Goal: Task Accomplishment & Management: Complete application form

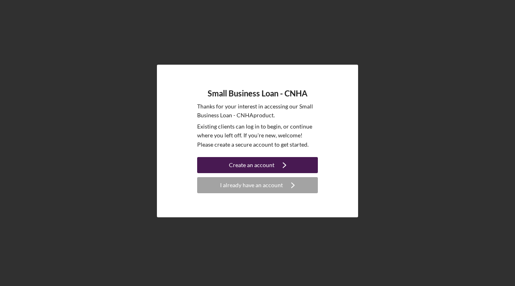
click at [267, 162] on div "Create an account" at bounding box center [251, 165] width 45 height 16
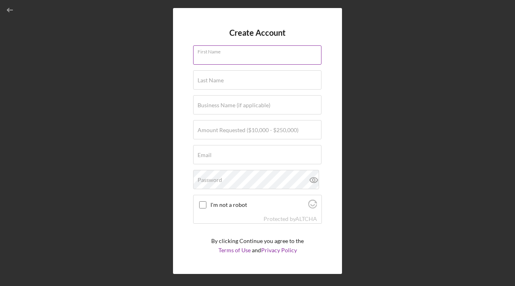
click at [248, 55] on input "First Name" at bounding box center [257, 54] width 128 height 19
type input "Catie"
type input "[PERSON_NAME]"
type input "Sugar's [US_STATE] - BBQ and Desserts"
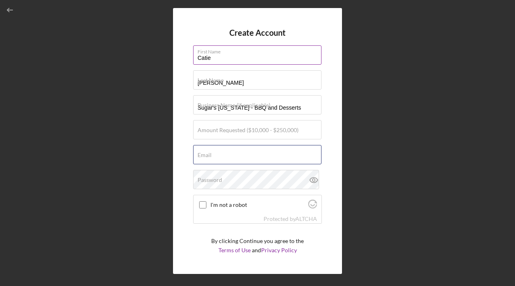
type input "[EMAIL_ADDRESS][DOMAIN_NAME]"
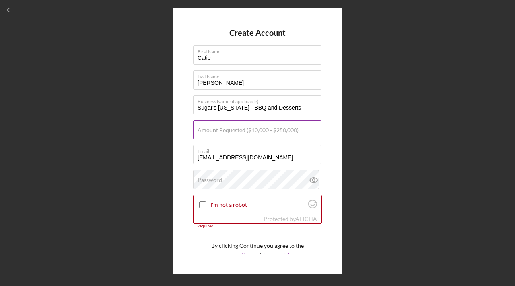
click at [231, 128] on label "Amount Requested ($10,000 - $250,000)" at bounding box center [247, 130] width 101 height 6
click at [231, 128] on input "Amount Requested ($10,000 - $250,000)" at bounding box center [257, 129] width 128 height 19
type input "$250,000"
click at [203, 204] on input "I'm not a robot" at bounding box center [202, 204] width 7 height 7
checkbox input "true"
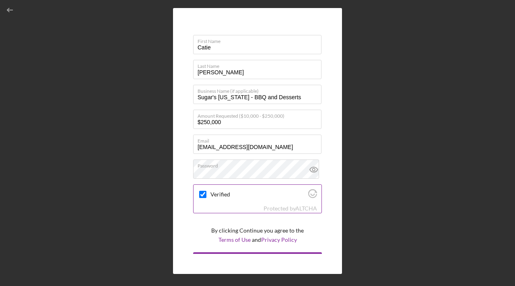
scroll to position [25, 0]
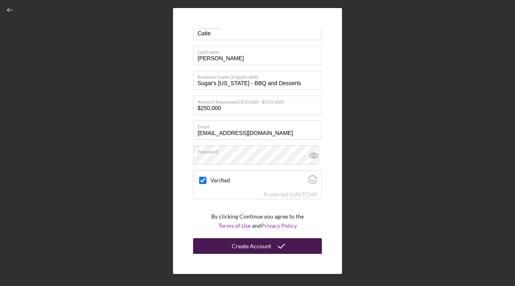
click at [247, 251] on div "Create Account" at bounding box center [251, 246] width 39 height 16
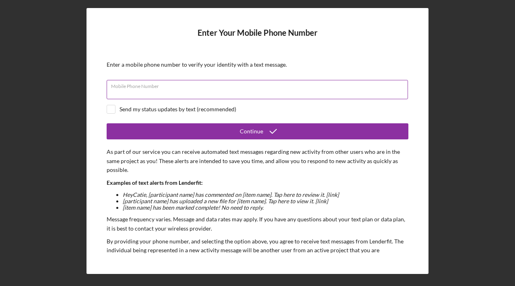
click at [287, 89] on div "Mobile Phone Number" at bounding box center [258, 90] width 302 height 20
type input "[PHONE_NUMBER]"
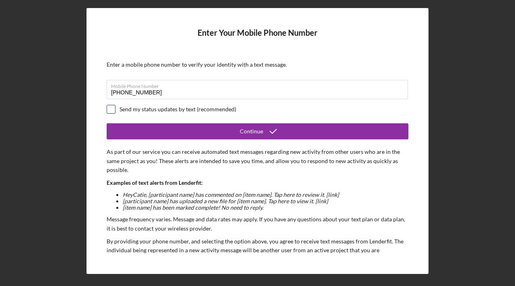
click at [110, 109] on input "checkbox" at bounding box center [111, 109] width 8 height 8
checkbox input "true"
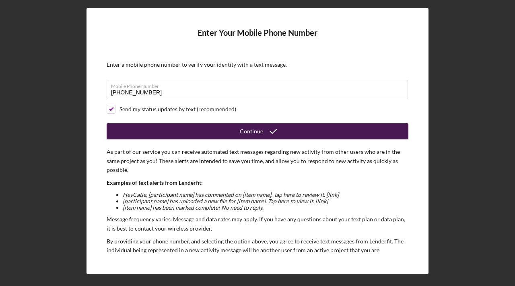
click at [159, 127] on button "Continue" at bounding box center [258, 131] width 302 height 16
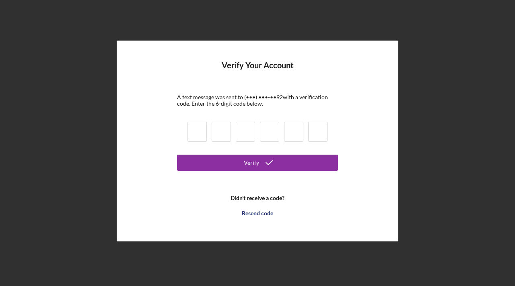
click at [199, 132] on input at bounding box center [196, 132] width 19 height 20
type input "2"
type input "4"
type input "7"
type input "8"
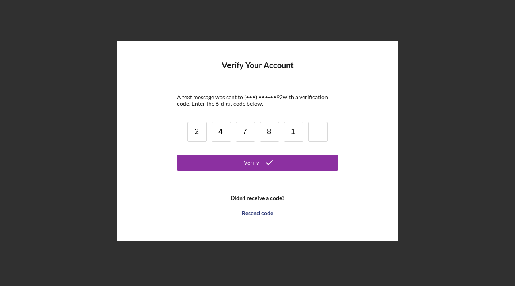
type input "1"
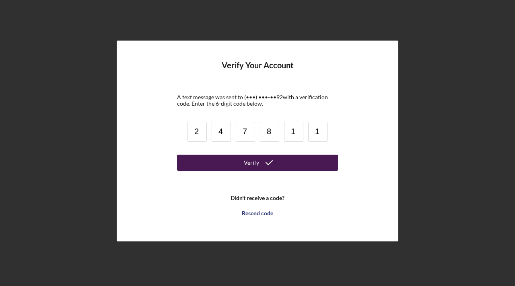
type input "1"
click at [228, 160] on button "Verify" at bounding box center [257, 163] width 161 height 16
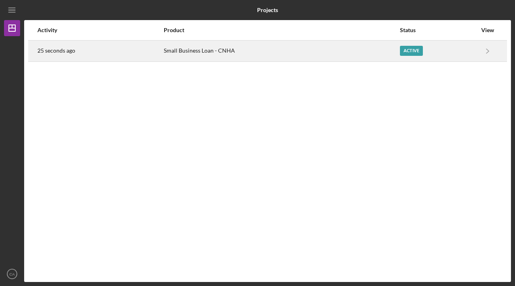
click at [384, 53] on div "Small Business Loan - CNHA" at bounding box center [281, 51] width 235 height 20
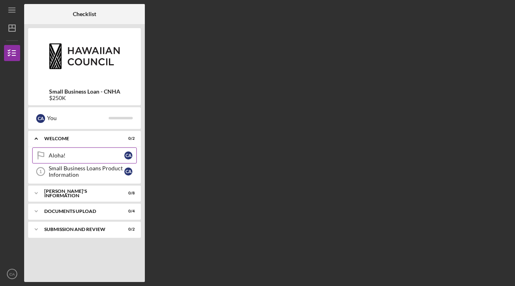
click at [60, 158] on div "Aloha!" at bounding box center [87, 155] width 76 height 6
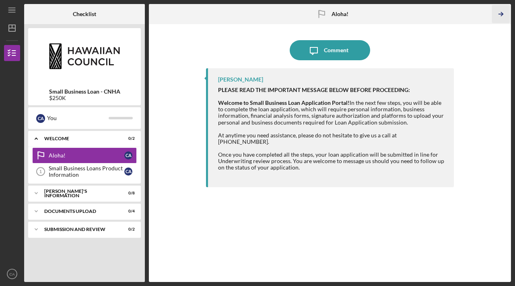
click at [500, 12] on icon "Icon/Table Pagination Arrow" at bounding box center [501, 14] width 18 height 18
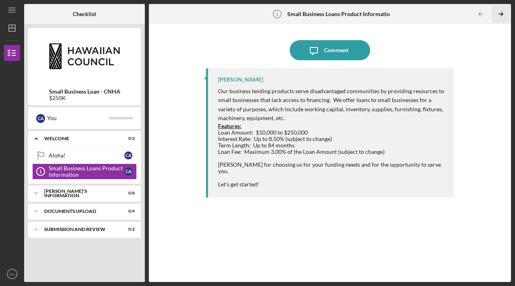
click at [500, 12] on icon "Icon/Table Pagination Arrow" at bounding box center [501, 14] width 18 height 18
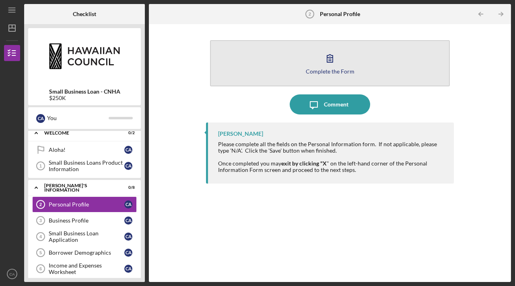
click at [406, 51] on button "Complete the Form Form" at bounding box center [330, 63] width 240 height 46
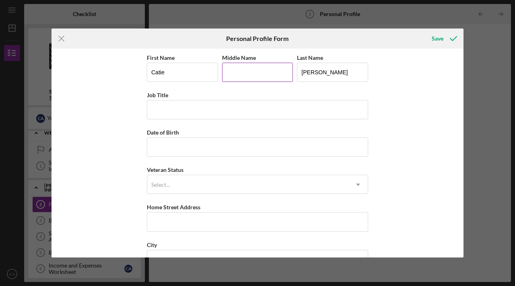
click at [259, 79] on input "Middle Name" at bounding box center [257, 72] width 71 height 19
type input "[PERSON_NAME]"
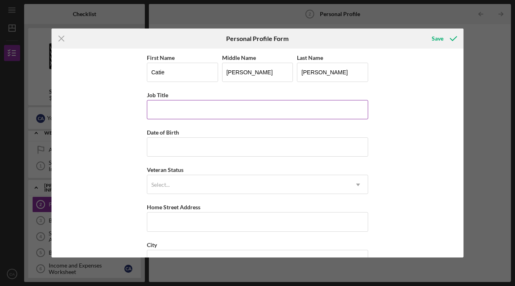
click at [200, 106] on input "Job Title" at bounding box center [257, 109] width 221 height 19
type input "Owner"
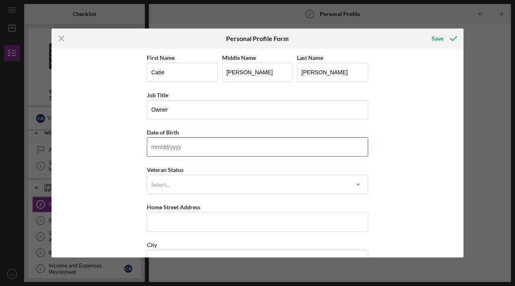
click at [185, 147] on input "Date of Birth" at bounding box center [257, 147] width 221 height 19
type input "[DATE]"
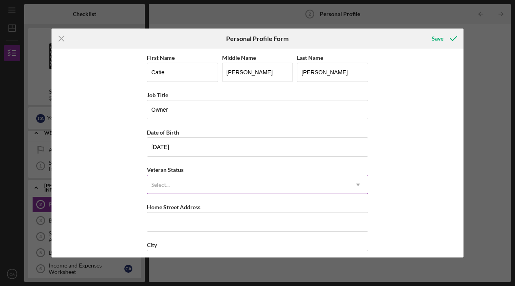
click at [164, 185] on div "Select..." at bounding box center [160, 185] width 18 height 6
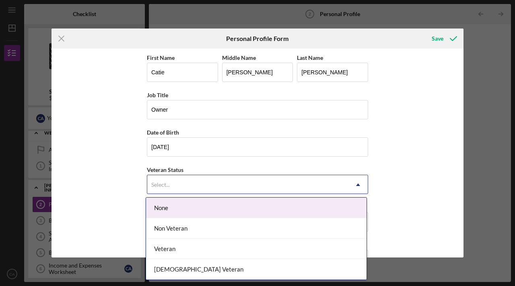
click at [177, 211] on div "None" at bounding box center [256, 208] width 220 height 21
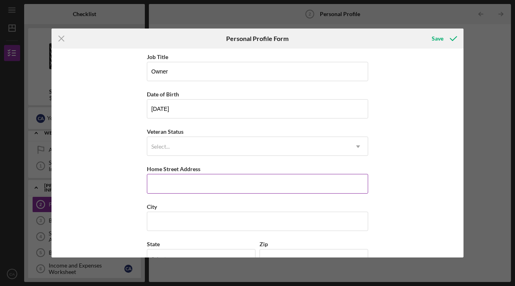
scroll to position [41, 0]
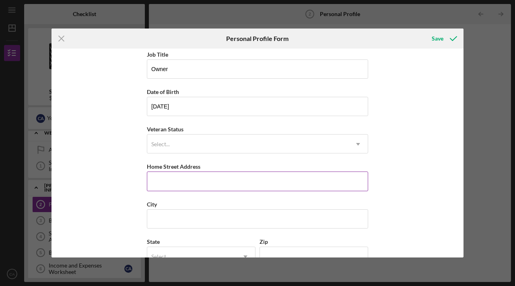
click at [175, 183] on input "Home Street Address" at bounding box center [257, 181] width 221 height 19
type input "[STREET_ADDRESS]"
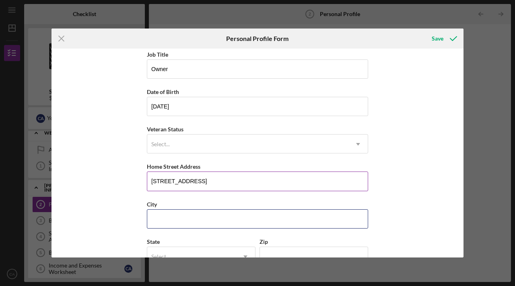
type input "KAILUA KONA"
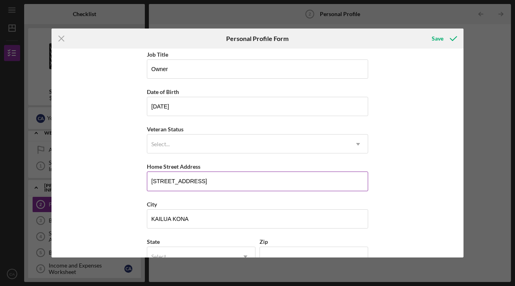
type input "[US_STATE]"
type input "96740"
type input "[GEOGRAPHIC_DATA]"
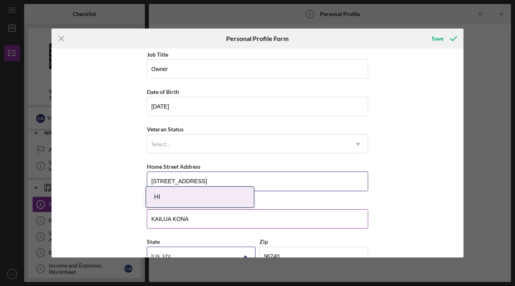
scroll to position [99, 0]
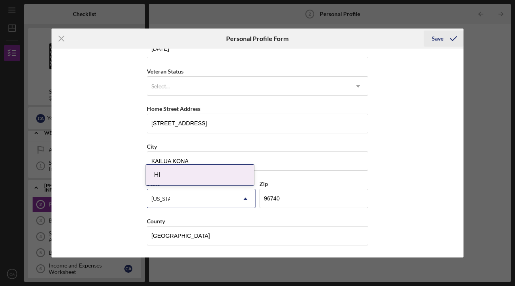
click at [440, 41] on div "Save" at bounding box center [437, 39] width 12 height 16
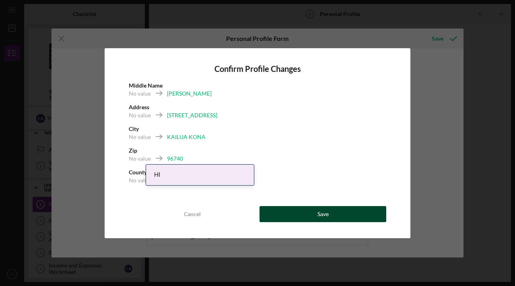
click at [305, 215] on button "Save" at bounding box center [322, 214] width 127 height 16
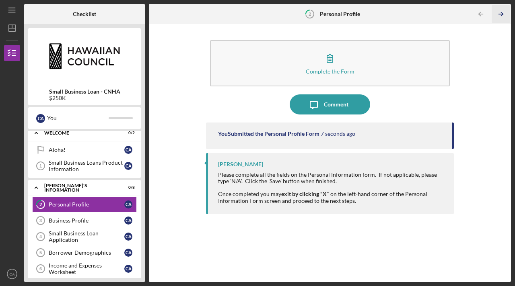
click at [502, 14] on line "button" at bounding box center [501, 14] width 4 height 0
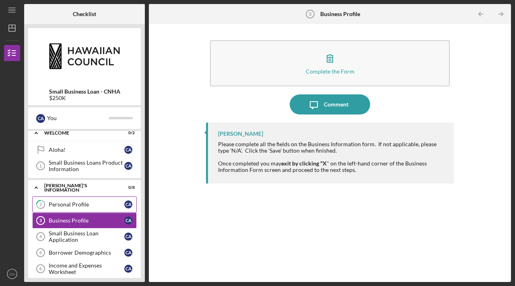
click at [88, 204] on div "Personal Profile" at bounding box center [87, 204] width 76 height 6
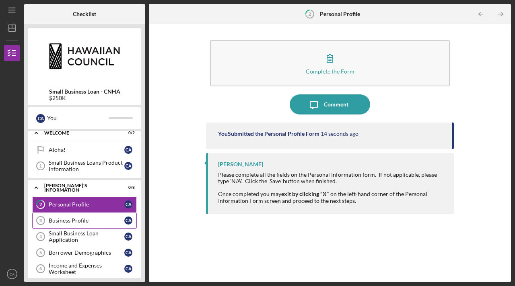
click at [80, 218] on div "Business Profile" at bounding box center [87, 221] width 76 height 6
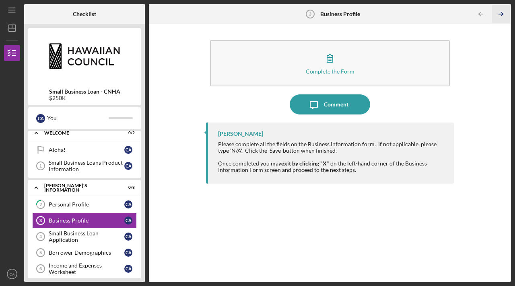
click at [502, 16] on icon "Icon/Table Pagination Arrow" at bounding box center [501, 14] width 18 height 18
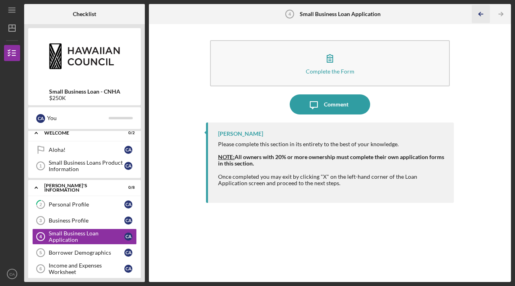
click at [479, 16] on icon "Icon/Table Pagination Arrow" at bounding box center [481, 14] width 18 height 18
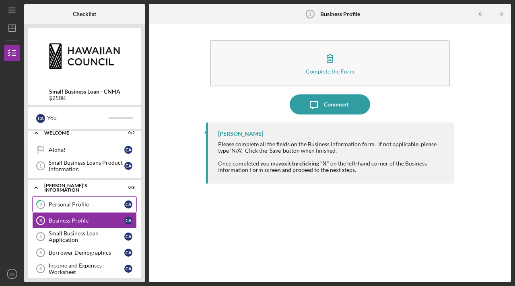
click at [79, 202] on div "Personal Profile" at bounding box center [87, 204] width 76 height 6
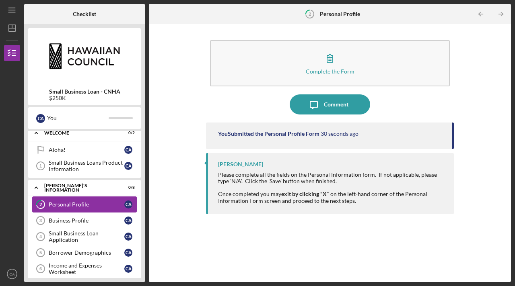
click at [50, 203] on div "Personal Profile" at bounding box center [87, 204] width 76 height 6
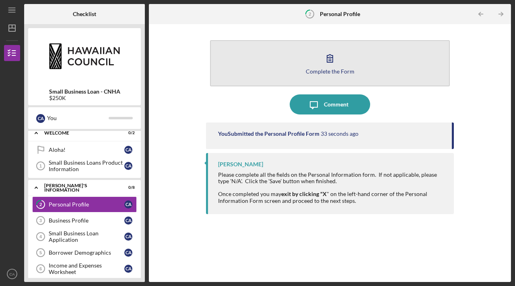
click at [356, 58] on button "Complete the Form Form" at bounding box center [330, 63] width 240 height 46
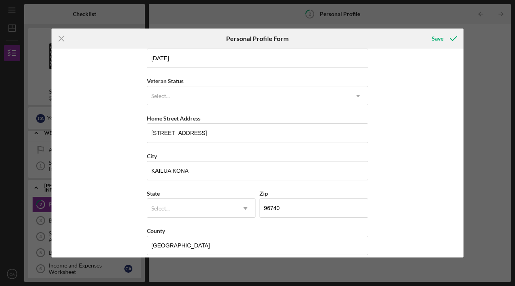
scroll to position [99, 0]
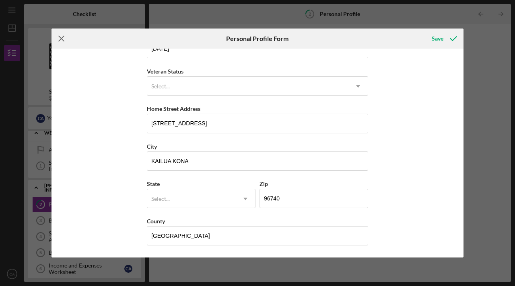
click at [61, 41] on icon "Icon/Menu Close" at bounding box center [61, 39] width 20 height 20
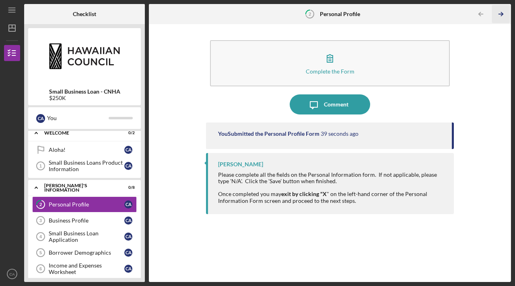
click at [502, 16] on icon "Icon/Table Pagination Arrow" at bounding box center [501, 14] width 18 height 18
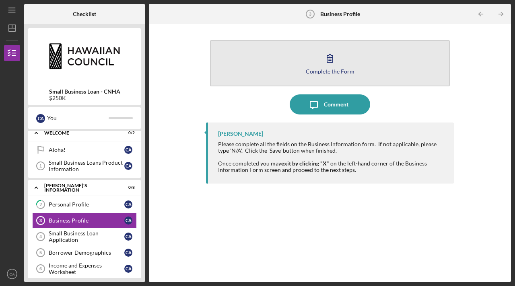
click at [368, 64] on button "Complete the Form Form" at bounding box center [330, 63] width 240 height 46
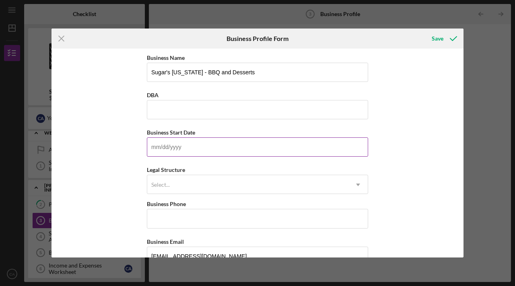
click at [190, 149] on input "Business Start Date" at bounding box center [257, 147] width 221 height 19
type input "[DATE]"
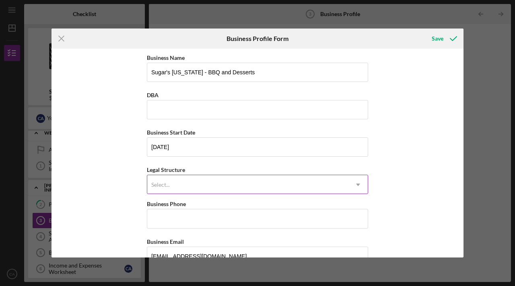
click at [171, 185] on div "Select..." at bounding box center [247, 185] width 201 height 18
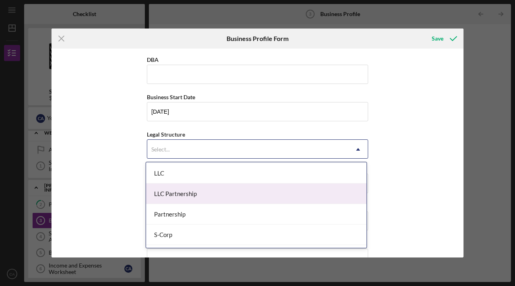
scroll to position [140, 0]
click at [160, 200] on div "LLC Partnership" at bounding box center [256, 196] width 220 height 21
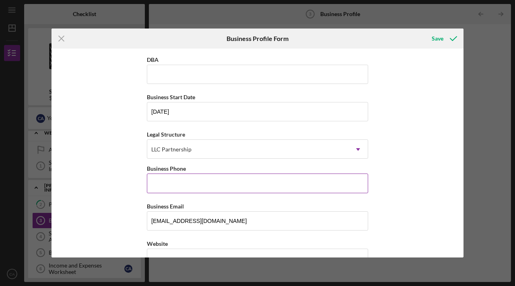
click at [160, 179] on input "Business Phone" at bounding box center [257, 183] width 221 height 19
type input "[PHONE_NUMBER]"
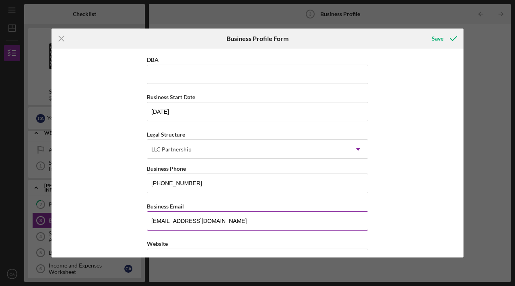
click at [202, 229] on input "[EMAIL_ADDRESS][DOMAIN_NAME]" at bounding box center [257, 221] width 221 height 19
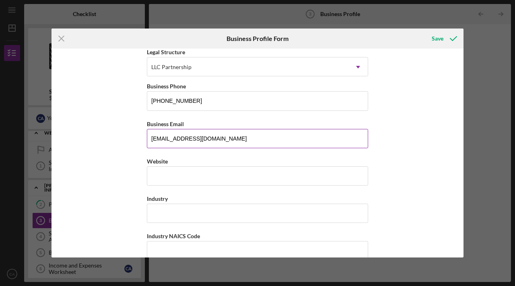
scroll to position [129, 0]
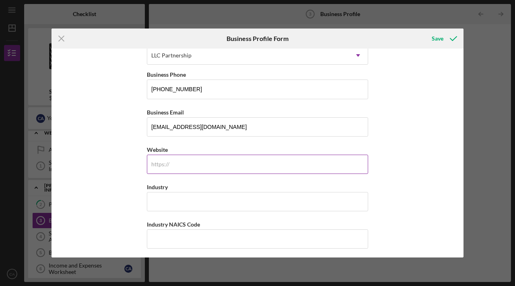
click at [166, 161] on div "https:// Website" at bounding box center [257, 159] width 221 height 29
type input "[DOMAIN_NAME]"
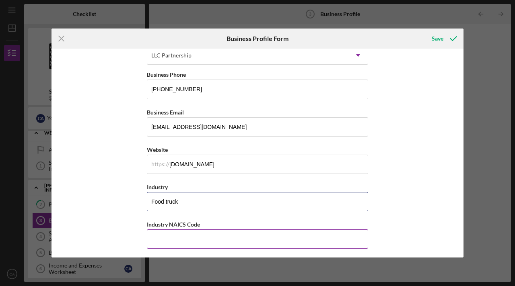
type input "Food truck"
click at [185, 233] on input "Industry NAICS Code" at bounding box center [257, 239] width 221 height 19
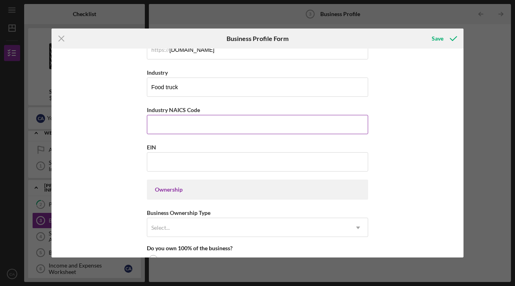
scroll to position [267, 0]
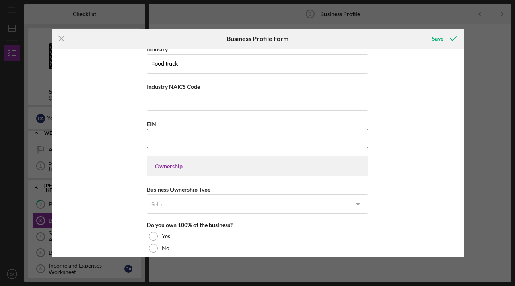
click at [164, 137] on input "EIN" at bounding box center [257, 138] width 221 height 19
click at [164, 142] on input "EIN" at bounding box center [257, 138] width 221 height 19
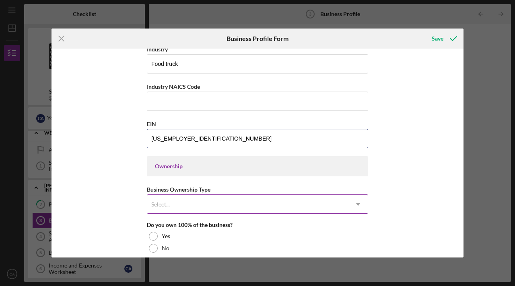
type input "[US_EMPLOYER_IDENTIFICATION_NUMBER]"
click at [164, 208] on div "Select..." at bounding box center [247, 204] width 201 height 18
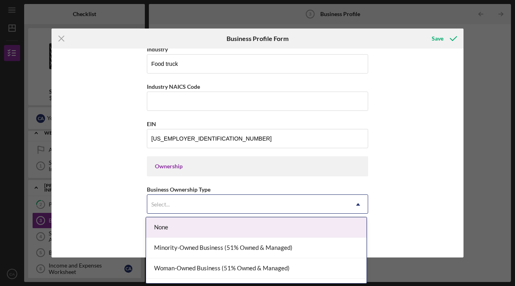
scroll to position [16, 0]
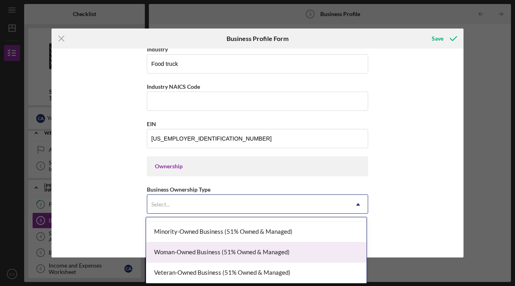
click at [177, 254] on div "Woman-Owned Business (51% Owned & Managed)" at bounding box center [256, 252] width 220 height 21
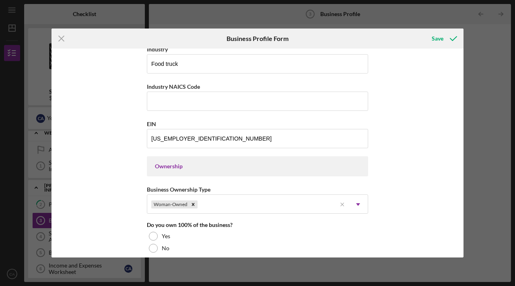
click at [107, 220] on div "Business Name Sugar's [US_STATE] - BBQ and Desserts DBA Business Start Date [DA…" at bounding box center [257, 153] width 412 height 209
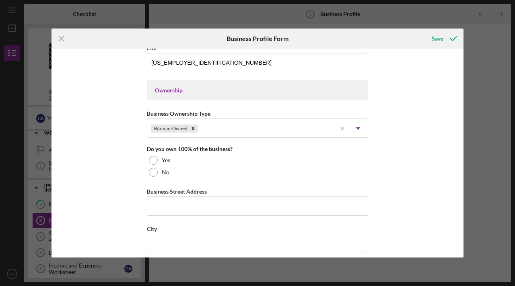
scroll to position [345, 0]
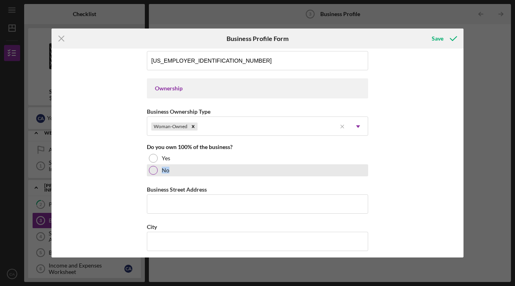
click at [152, 171] on div at bounding box center [153, 170] width 9 height 9
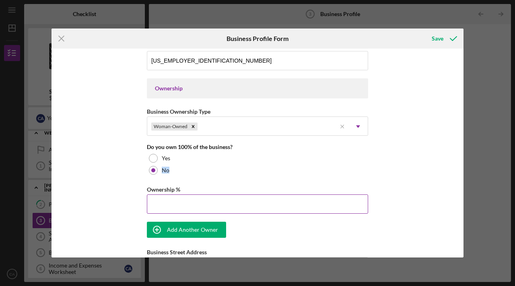
click at [158, 209] on input "Ownership %" at bounding box center [257, 204] width 221 height 19
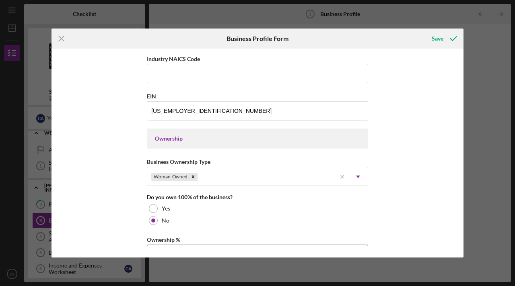
scroll to position [294, 0]
click at [172, 143] on div "Ownership" at bounding box center [257, 139] width 221 height 20
click at [181, 141] on div "Ownership" at bounding box center [257, 139] width 205 height 6
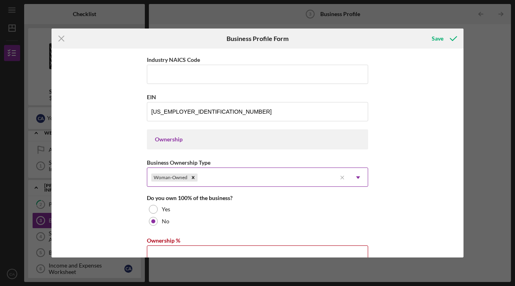
click at [359, 182] on icon "Icon/Dropdown Arrow" at bounding box center [357, 177] width 19 height 19
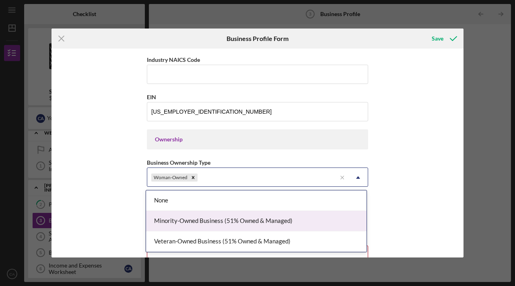
click at [315, 220] on div "Minority-Owned Business (51% Owned & Managed)" at bounding box center [256, 221] width 220 height 21
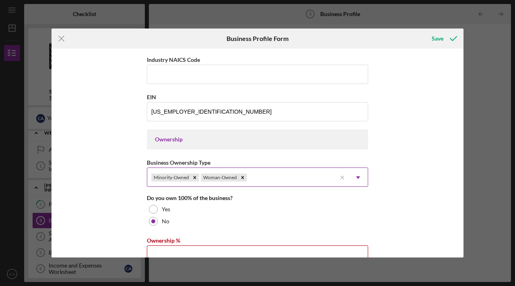
click at [359, 176] on icon "Icon/Dropdown Arrow" at bounding box center [357, 177] width 19 height 19
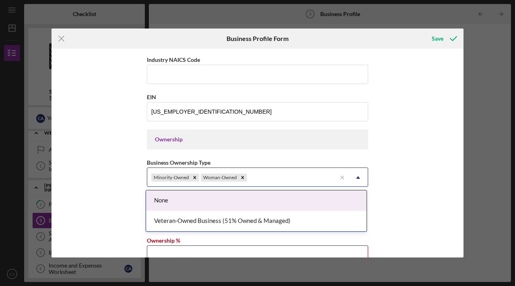
click at [425, 198] on div "Business Name Sugar's [US_STATE] - BBQ and Desserts DBA Business Start Date [DA…" at bounding box center [257, 153] width 412 height 209
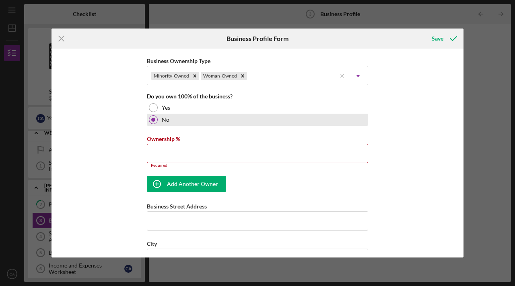
scroll to position [432, 0]
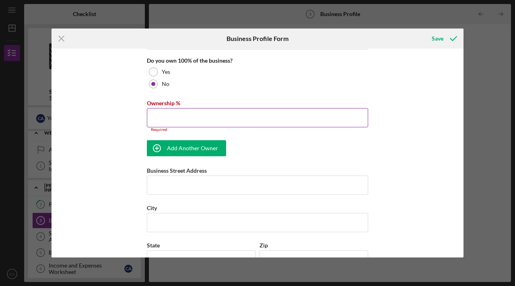
click at [216, 117] on input "Ownership %" at bounding box center [257, 117] width 221 height 19
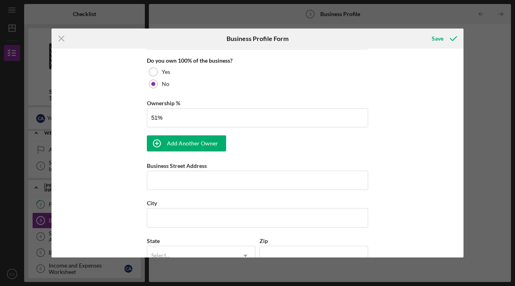
type input "51.00%"
click at [249, 143] on div "Business Name Sugar's [US_STATE] - BBQ and Desserts DBA Business Start Date [DA…" at bounding box center [257, 59] width 221 height 877
click at [206, 183] on input "Business Street Address" at bounding box center [257, 180] width 221 height 19
type input "[STREET_ADDRESS]"
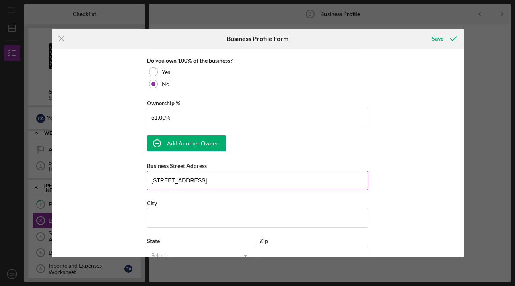
type input "Sugar's [US_STATE] - BBQ and Desserts"
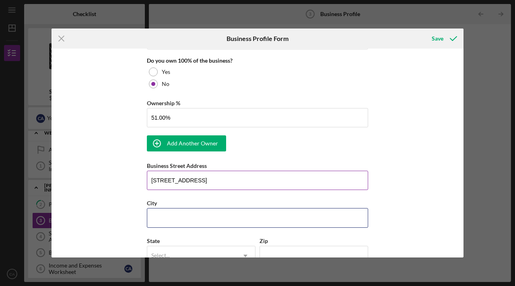
type input "KAILUA KONA"
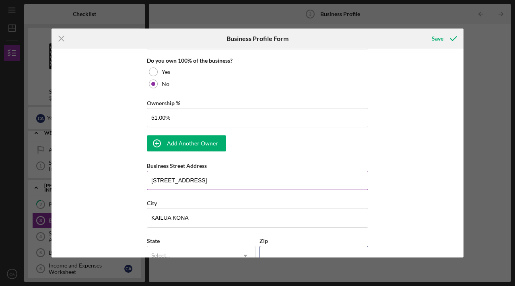
type input "96740"
type input "[US_STATE]"
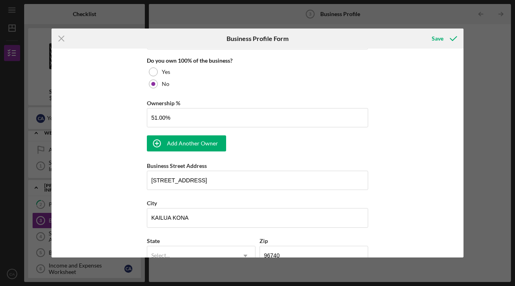
click at [93, 191] on div "Business Name Sugar's [US_STATE] - BBQ and Desserts DBA Sugar's [US_STATE] - BB…" at bounding box center [257, 153] width 412 height 209
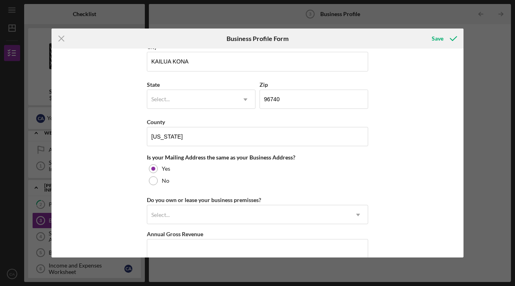
scroll to position [570, 0]
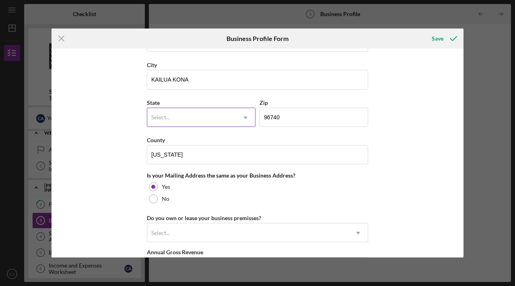
click at [163, 123] on div "Select..." at bounding box center [191, 118] width 88 height 18
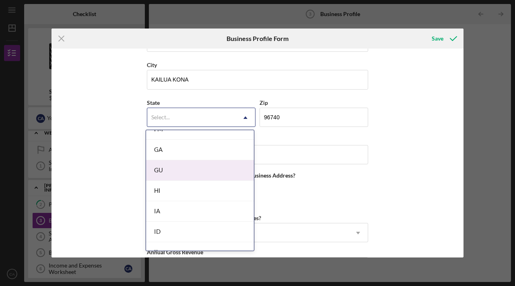
scroll to position [374, 0]
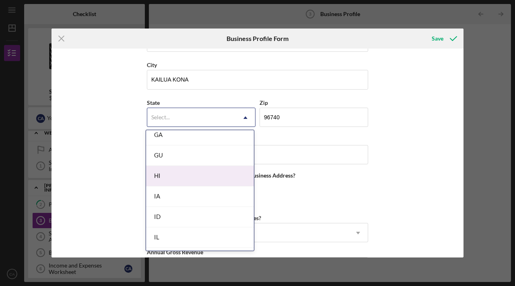
click at [179, 179] on div "HI" at bounding box center [200, 176] width 108 height 21
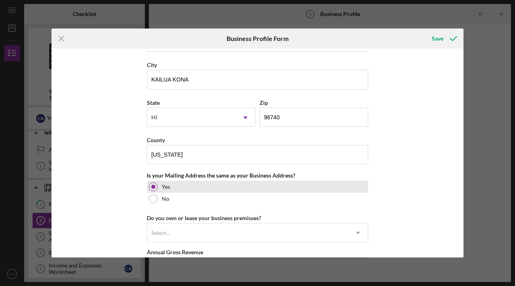
click at [197, 186] on div "Yes" at bounding box center [257, 187] width 221 height 12
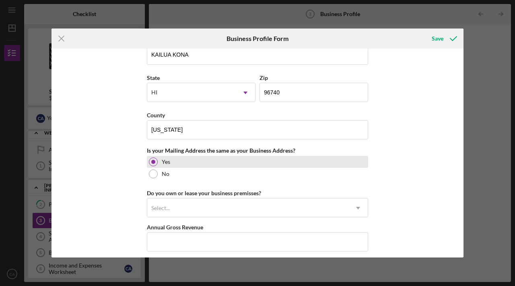
scroll to position [603, 0]
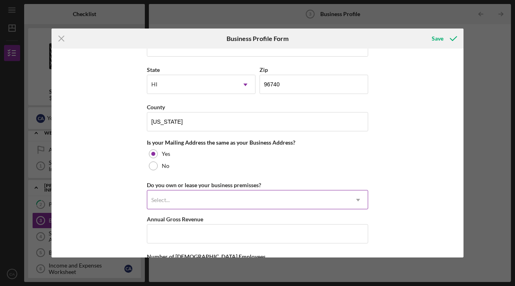
click at [186, 197] on div "Select..." at bounding box center [247, 200] width 201 height 18
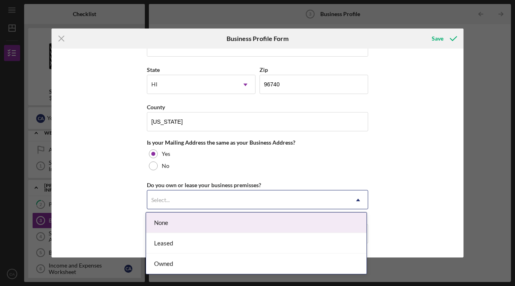
click at [175, 226] on div "None" at bounding box center [256, 223] width 220 height 21
click at [154, 198] on div "Select..." at bounding box center [160, 200] width 18 height 6
click at [160, 222] on div "None" at bounding box center [256, 223] width 220 height 21
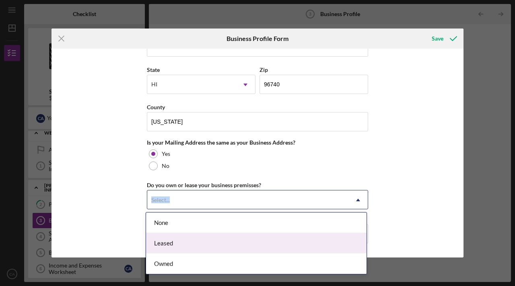
click at [156, 242] on div "Leased" at bounding box center [256, 243] width 220 height 21
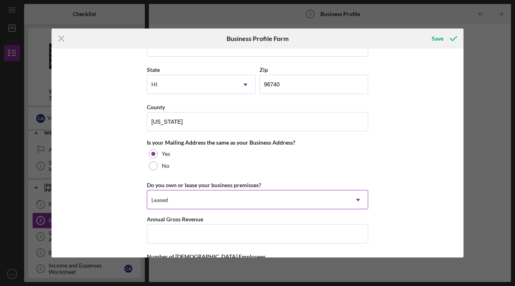
click at [123, 207] on div "Business Name Sugar's [US_STATE] - BBQ and Desserts DBA Sugar's [US_STATE] - BB…" at bounding box center [257, 153] width 412 height 209
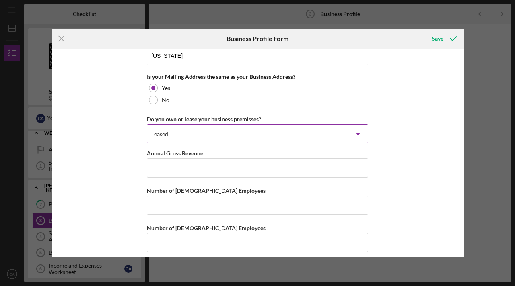
scroll to position [676, 0]
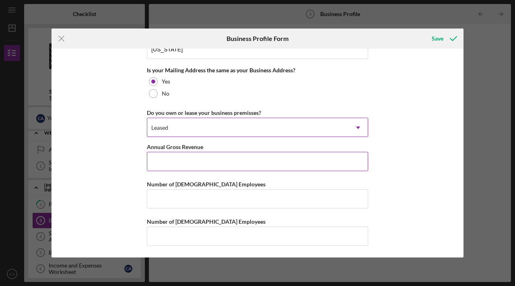
click at [165, 160] on input "Annual Gross Revenue" at bounding box center [257, 161] width 221 height 19
type input "$170,000"
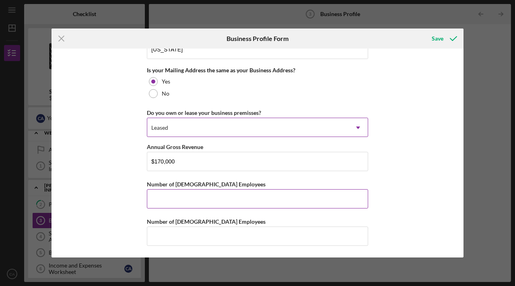
click at [204, 197] on input "Number of [DEMOGRAPHIC_DATA] Employees" at bounding box center [257, 198] width 221 height 19
type input "2"
click at [97, 213] on div "Business Name Sugar's [US_STATE] - BBQ and Desserts DBA Sugar's [US_STATE] - BB…" at bounding box center [257, 153] width 412 height 209
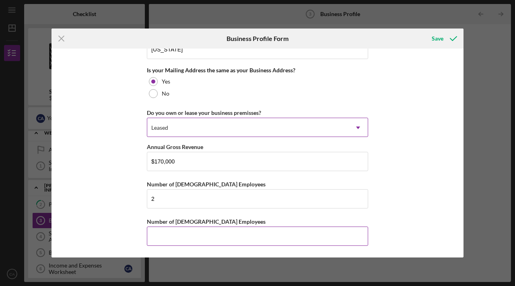
click at [174, 238] on input "Number of [DEMOGRAPHIC_DATA] Employees" at bounding box center [257, 236] width 221 height 19
type input "0"
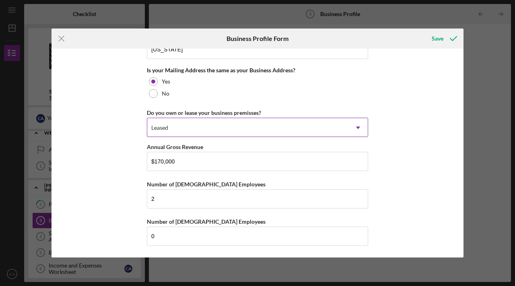
click at [419, 200] on div "Business Name Sugar's [US_STATE] - BBQ and Desserts DBA Sugar's [US_STATE] - BB…" at bounding box center [257, 153] width 412 height 209
click at [439, 41] on div "Save" at bounding box center [437, 39] width 12 height 16
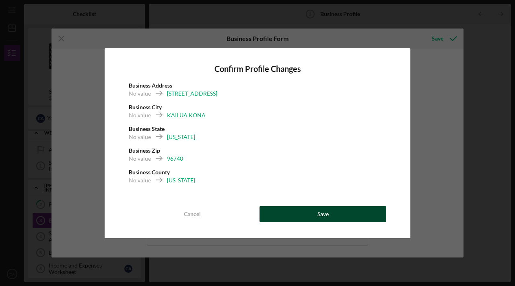
click at [302, 217] on button "Save" at bounding box center [322, 214] width 127 height 16
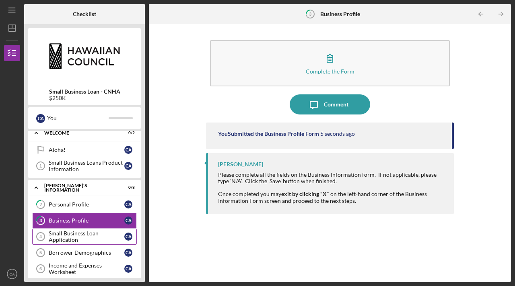
click at [54, 232] on div "Small Business Loan Application" at bounding box center [87, 236] width 76 height 13
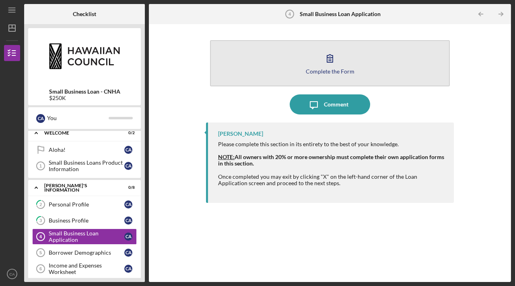
click at [328, 62] on icon "button" at bounding box center [330, 59] width 6 height 8
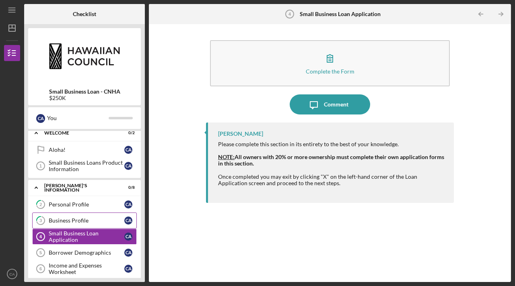
click at [49, 221] on div "Business Profile" at bounding box center [87, 221] width 76 height 6
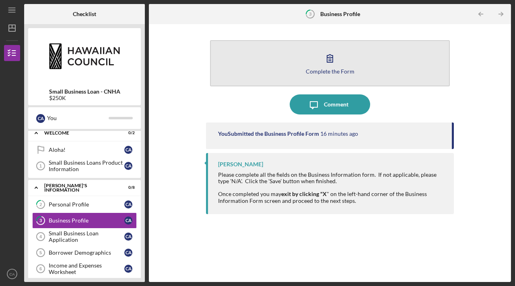
click at [353, 66] on button "Complete the Form Form" at bounding box center [330, 63] width 240 height 46
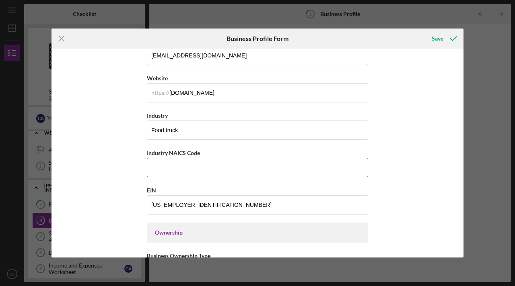
scroll to position [240, 0]
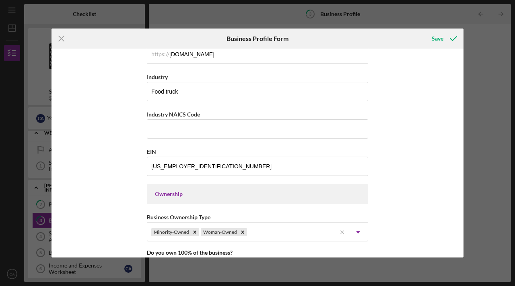
click at [489, 45] on div "Icon/Menu Close Business Profile Form Save Business Name Sugar's [US_STATE] - B…" at bounding box center [257, 143] width 515 height 286
click at [445, 38] on icon "submit" at bounding box center [453, 39] width 20 height 20
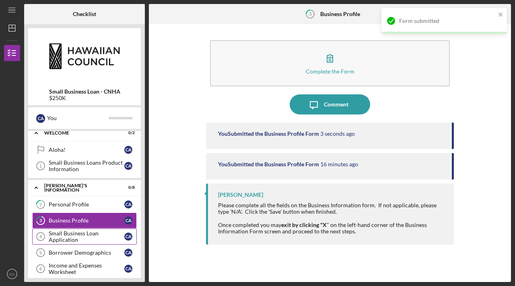
click at [74, 244] on link "Small Business Loan Application 4 Small Business Loan Application C A" at bounding box center [84, 237] width 105 height 16
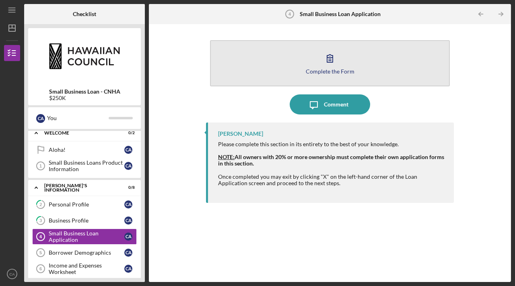
click at [326, 72] on div "Complete the Form" at bounding box center [330, 71] width 49 height 6
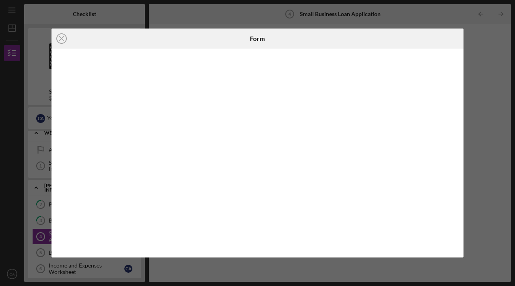
click at [480, 43] on div "Icon/Close Form" at bounding box center [257, 143] width 515 height 286
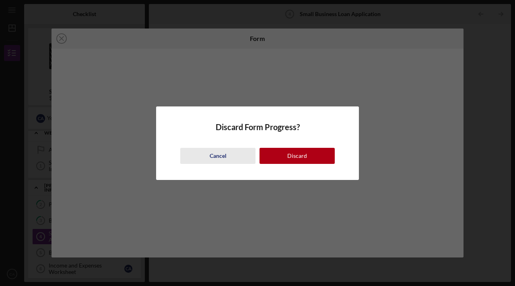
click at [220, 161] on div "Cancel" at bounding box center [217, 156] width 17 height 16
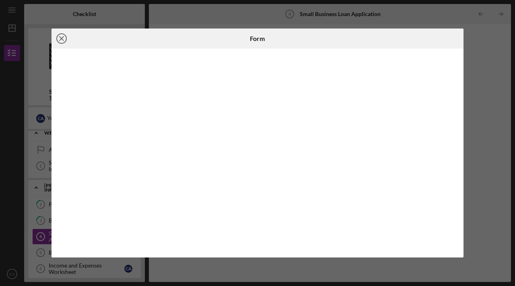
click at [61, 37] on icon "Icon/Close" at bounding box center [61, 39] width 20 height 20
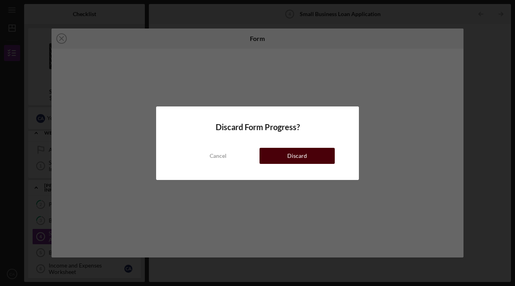
click at [281, 156] on button "Discard" at bounding box center [296, 156] width 75 height 16
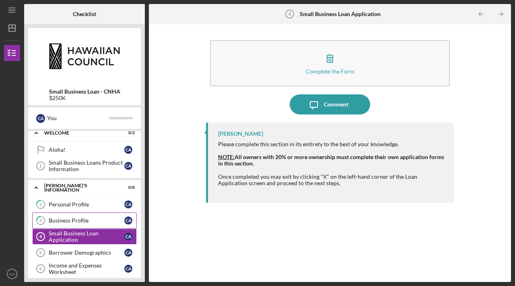
click at [67, 221] on div "Business Profile" at bounding box center [87, 221] width 76 height 6
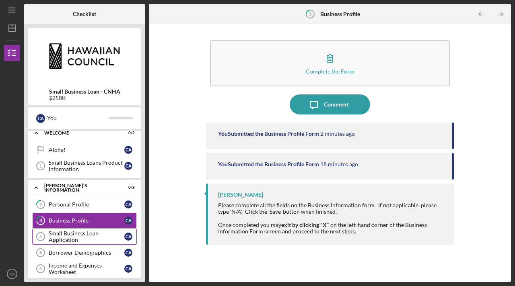
click at [78, 235] on div "Small Business Loan Application" at bounding box center [87, 236] width 76 height 13
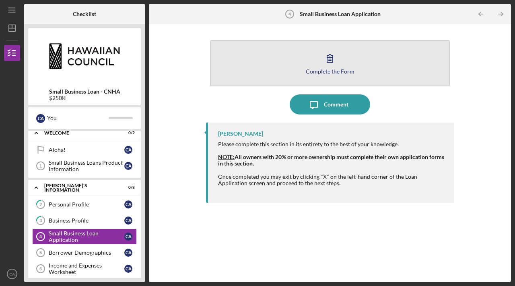
click at [334, 68] on div "Complete the Form" at bounding box center [330, 71] width 49 height 6
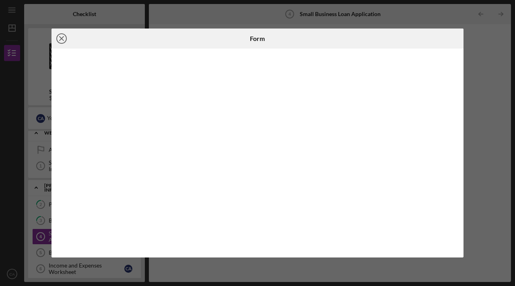
click at [64, 37] on icon "Icon/Close" at bounding box center [61, 39] width 20 height 20
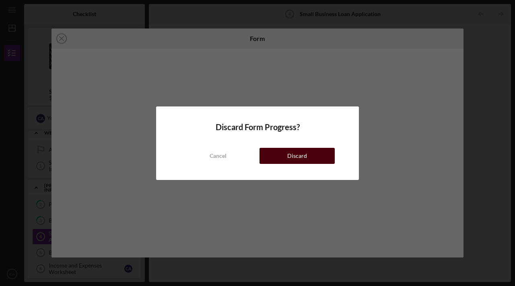
click at [299, 158] on div "Discard" at bounding box center [297, 156] width 20 height 16
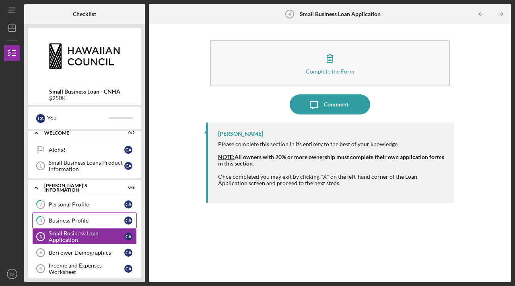
click at [80, 221] on div "Business Profile" at bounding box center [87, 221] width 76 height 6
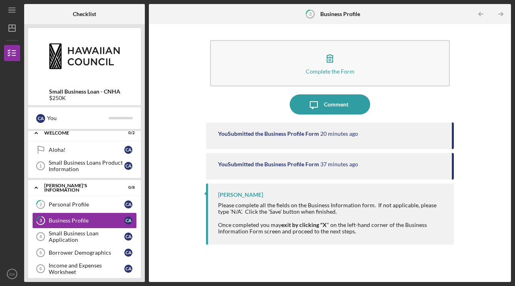
click at [304, 140] on div "You Submitted the Business Profile Form 20 minutes ago" at bounding box center [330, 136] width 248 height 27
click at [498, 16] on icon "Icon/Table Pagination Arrow" at bounding box center [501, 14] width 18 height 18
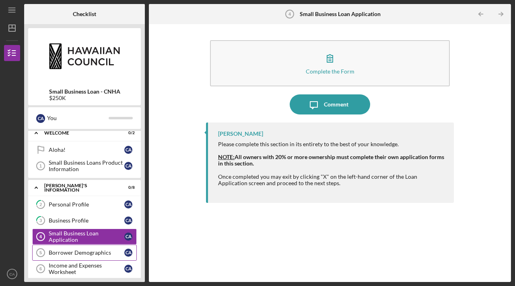
click at [68, 256] on div "Borrower Demographics" at bounding box center [87, 253] width 76 height 6
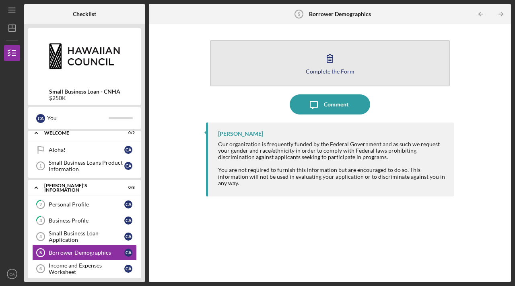
click at [335, 76] on button "Complete the Form Form" at bounding box center [330, 63] width 240 height 46
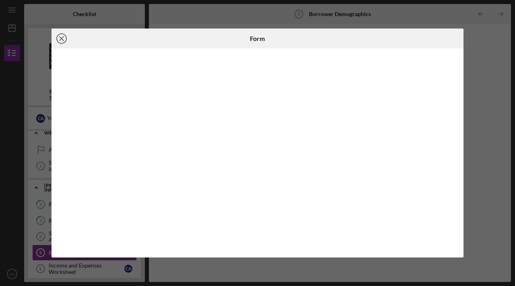
click at [65, 41] on circle at bounding box center [62, 39] width 10 height 10
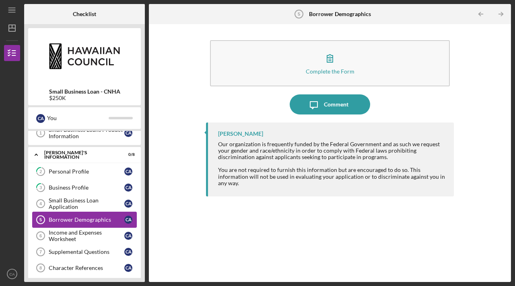
scroll to position [49, 0]
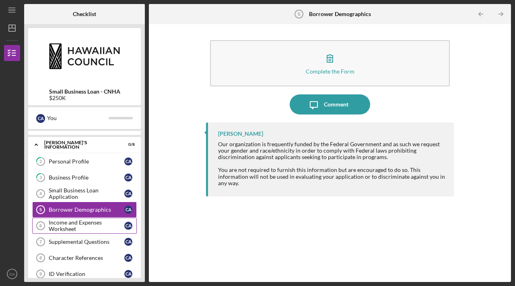
click at [73, 229] on div "Income and Expenses Worksheet" at bounding box center [87, 226] width 76 height 13
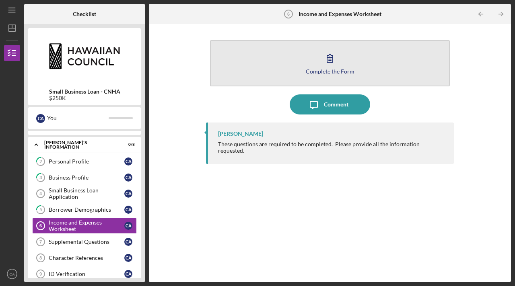
click at [292, 65] on button "Complete the Form Form" at bounding box center [330, 63] width 240 height 46
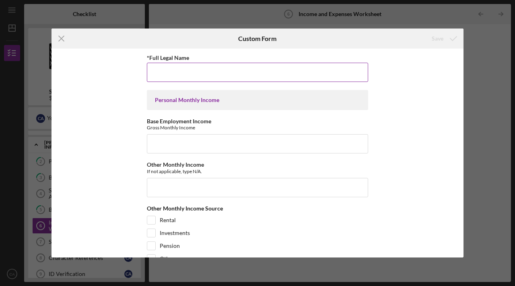
click at [273, 76] on input "*Full Legal Name" at bounding box center [257, 72] width 221 height 19
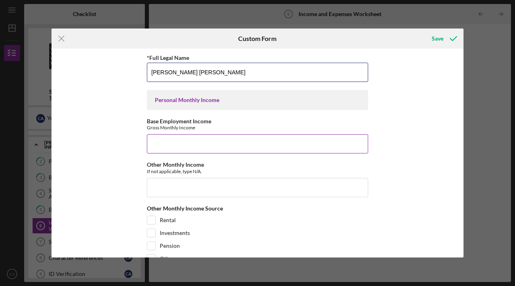
type input "[PERSON_NAME] [PERSON_NAME]"
click at [227, 148] on input "Base Employment Income" at bounding box center [257, 143] width 221 height 19
type input "1"
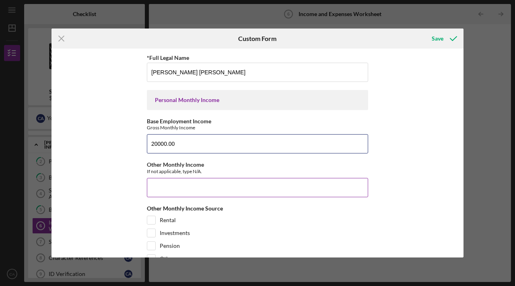
type input "20000.00"
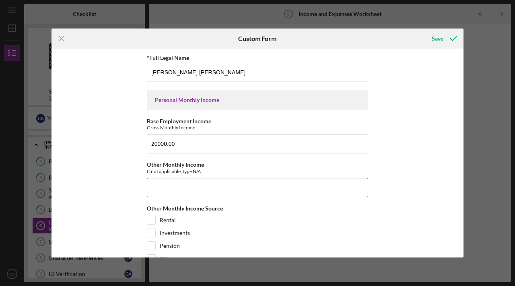
click at [154, 180] on input "Other Monthly Income" at bounding box center [257, 187] width 221 height 19
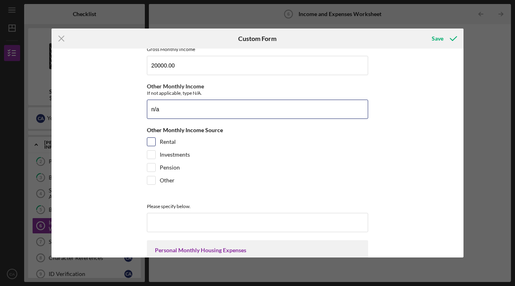
scroll to position [80, 0]
type input "n/a"
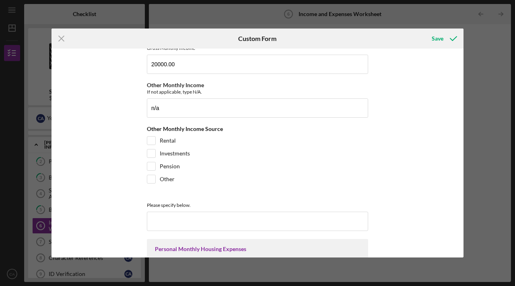
click at [122, 182] on div "*Full Legal Name [PERSON_NAME] [PERSON_NAME] Personal Monthly Income Base Emplo…" at bounding box center [257, 153] width 412 height 209
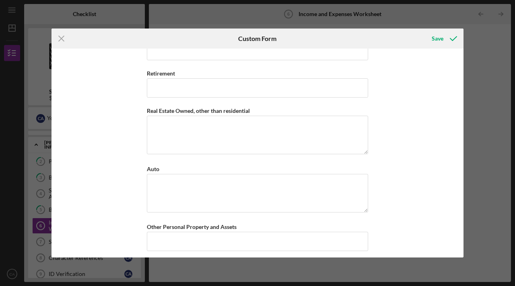
scroll to position [722, 0]
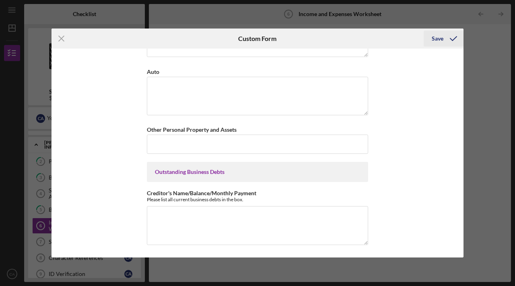
click at [454, 39] on icon "submit" at bounding box center [453, 39] width 20 height 20
